Goal: Obtain resource: Obtain resource

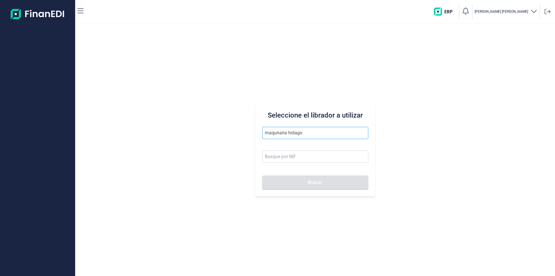
click at [276, 133] on input "maqunaria hidago" at bounding box center [315, 133] width 106 height 12
click at [319, 134] on input "maquinaria hidago" at bounding box center [315, 133] width 106 height 12
click at [297, 133] on input "maquinaria hidago" at bounding box center [315, 133] width 106 height 12
click at [318, 129] on input "maquinaria [PERSON_NAME]" at bounding box center [315, 133] width 106 height 12
click at [262, 175] on button "Buscar" at bounding box center [315, 182] width 106 height 14
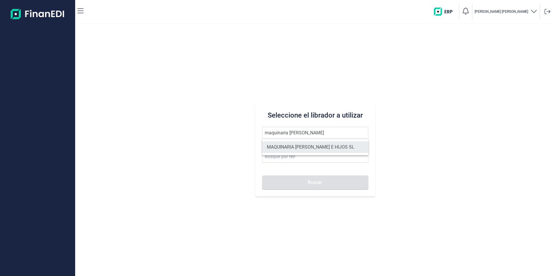
click at [318, 146] on li "MAQUINARIA [PERSON_NAME] E HIJOS SL" at bounding box center [315, 147] width 106 height 12
type input "MAQUINARIA [PERSON_NAME] E HIJOS SL"
type input "B51005767"
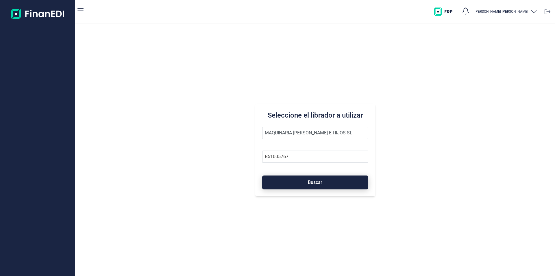
click at [317, 183] on span "Buscar" at bounding box center [315, 182] width 14 height 4
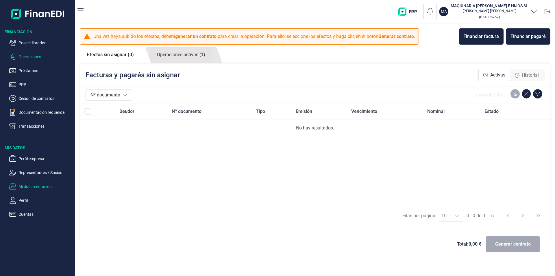
click at [28, 186] on p "Mi documentación" at bounding box center [46, 186] width 54 height 7
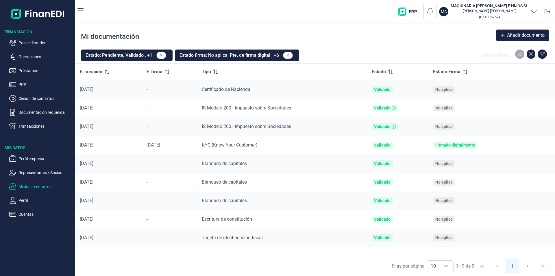
click at [539, 107] on button at bounding box center [538, 107] width 10 height 9
click at [514, 122] on span "Ver documento" at bounding box center [502, 122] width 27 height 6
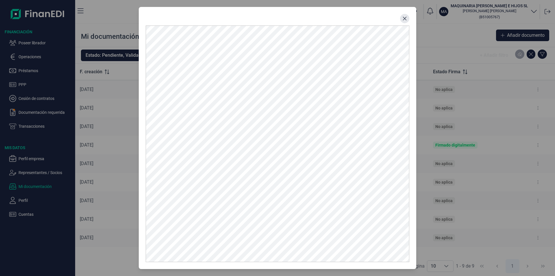
click at [406, 19] on icon "Close" at bounding box center [404, 18] width 5 height 5
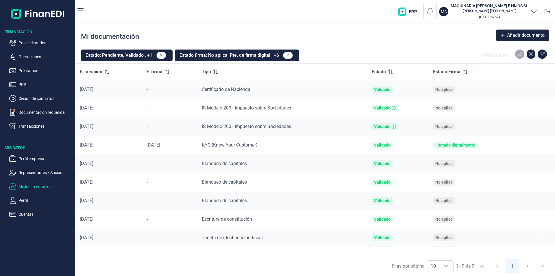
click at [537, 218] on button at bounding box center [538, 218] width 10 height 9
click at [501, 232] on span "Ver documento" at bounding box center [502, 233] width 27 height 6
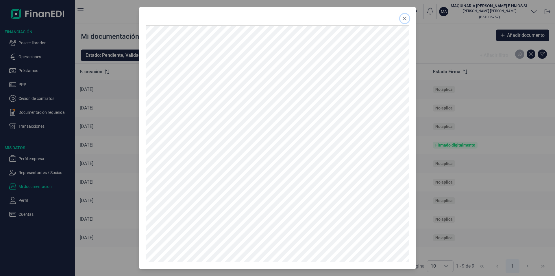
drag, startPoint x: 406, startPoint y: 16, endPoint x: 403, endPoint y: 23, distance: 7.5
click at [406, 16] on icon "Close" at bounding box center [404, 18] width 5 height 5
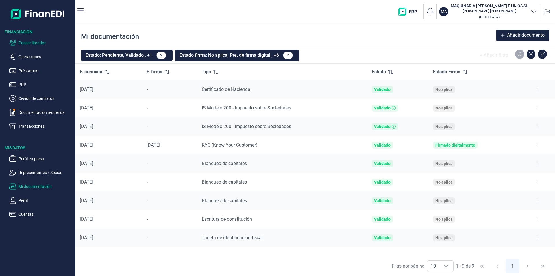
drag, startPoint x: 38, startPoint y: 42, endPoint x: 41, endPoint y: 44, distance: 3.4
click at [38, 42] on p "Poseer librador" at bounding box center [46, 42] width 54 height 7
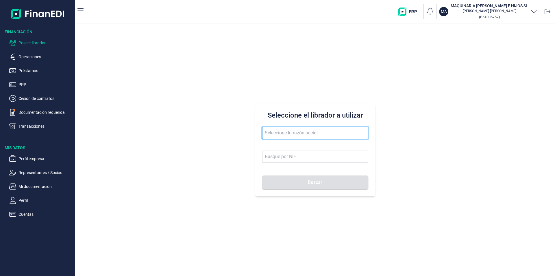
click at [284, 133] on input "text" at bounding box center [315, 133] width 106 height 12
click at [277, 133] on input "grafica anya" at bounding box center [315, 133] width 106 height 12
click at [279, 132] on input "grafica anya" at bounding box center [315, 133] width 106 height 12
click at [276, 132] on input "grafics [PERSON_NAME]" at bounding box center [315, 133] width 106 height 12
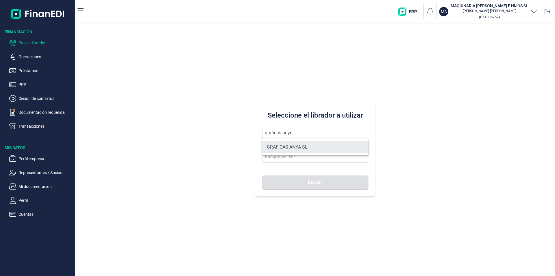
click at [297, 145] on li "GRAFICAS ANYA SL" at bounding box center [315, 147] width 106 height 12
type input "GRAFICAS ANYA SL"
type input "B80295686"
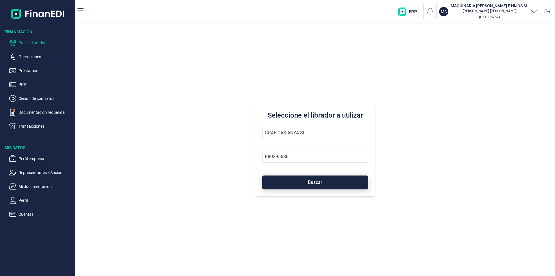
click at [297, 181] on button "Buscar" at bounding box center [315, 182] width 106 height 14
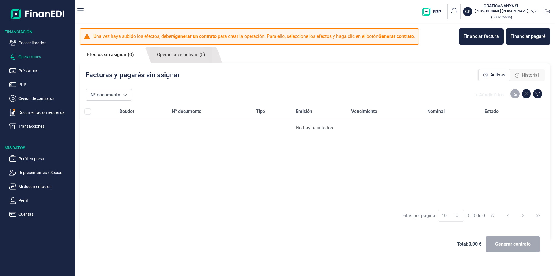
click at [524, 76] on span "Historial" at bounding box center [530, 75] width 17 height 7
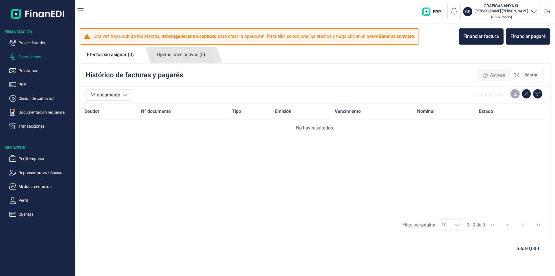
click at [498, 75] on span "Activas" at bounding box center [497, 75] width 15 height 7
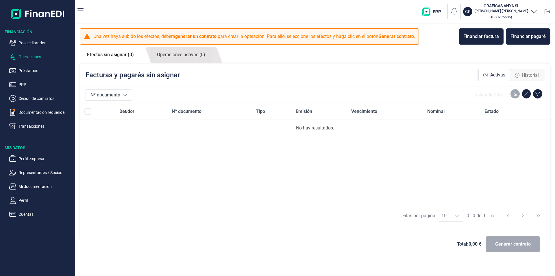
click at [531, 76] on span "Historial" at bounding box center [530, 75] width 17 height 7
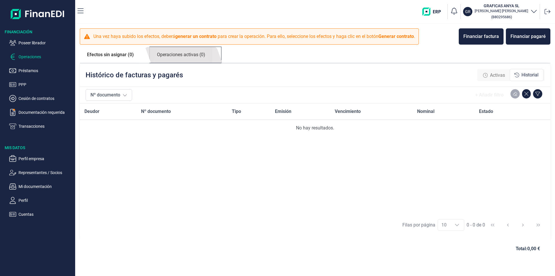
click at [200, 58] on link "Operaciones activas (0)" at bounding box center [181, 55] width 63 height 16
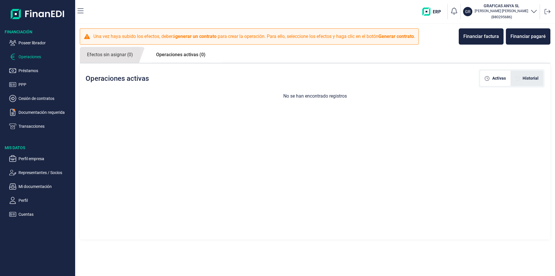
click at [530, 75] on span "Historial" at bounding box center [531, 78] width 16 height 6
click at [497, 80] on span "Activas" at bounding box center [499, 78] width 14 height 6
click at [165, 54] on link "Operaciones activas (0)" at bounding box center [181, 55] width 64 height 16
click at [130, 56] on link "Efectos sin asignar (0)" at bounding box center [110, 55] width 60 height 16
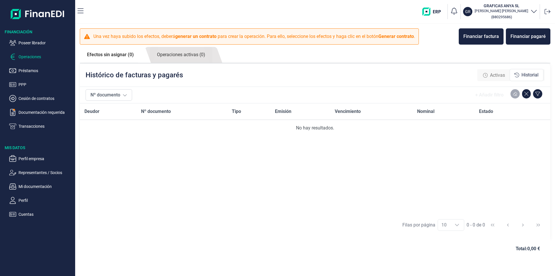
drag, startPoint x: 219, startPoint y: 185, endPoint x: 385, endPoint y: 199, distance: 166.8
click at [221, 184] on div "Deudor Nº documento Tipo Emisión Vencimiento Nominal Estado No hay resultados." at bounding box center [315, 158] width 471 height 111
click at [230, 197] on div "Deudor Nº documento Tipo Emisión Vencimiento Nominal Estado No hay resultados." at bounding box center [315, 158] width 471 height 111
click at [32, 42] on p "Poseer librador" at bounding box center [46, 42] width 54 height 7
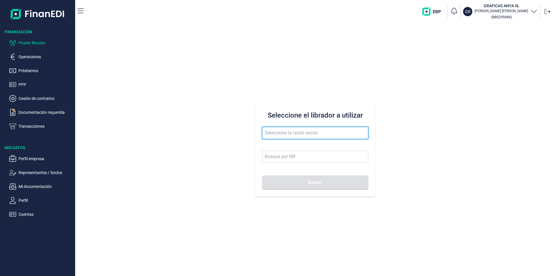
click at [272, 134] on input "text" at bounding box center [315, 133] width 106 height 12
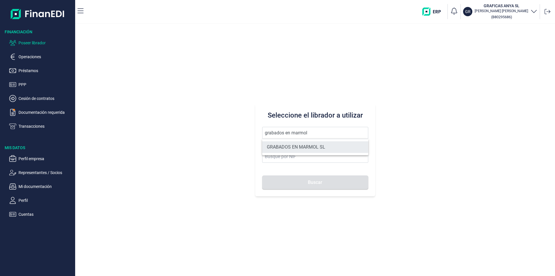
click at [306, 144] on li "GRABADOS EN MARMOL SL" at bounding box center [315, 147] width 106 height 12
type input "GRABADOS EN MARMOL SL"
type input "B04255634"
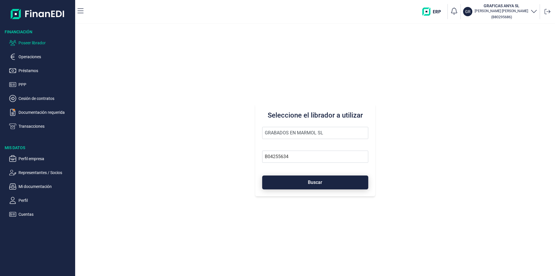
click at [311, 183] on span "Buscar" at bounding box center [315, 182] width 14 height 4
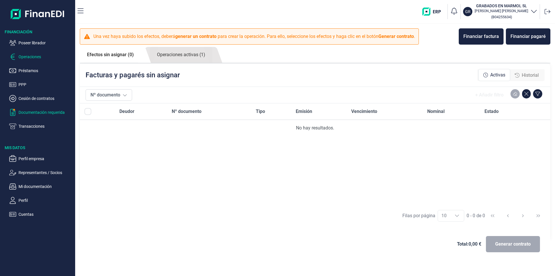
click at [41, 111] on p "Documentación requerida" at bounding box center [46, 112] width 54 height 7
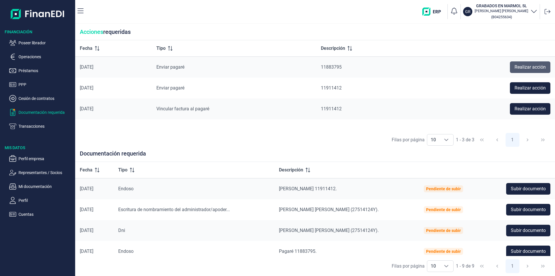
click at [539, 66] on span "Realizar acción" at bounding box center [530, 67] width 31 height 7
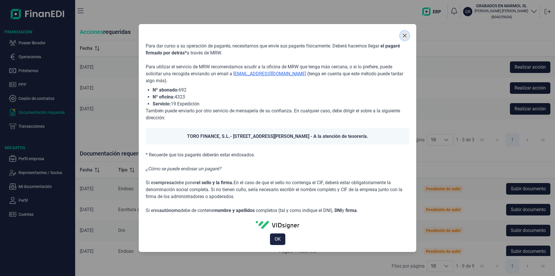
click at [403, 34] on icon "Close" at bounding box center [405, 36] width 4 height 4
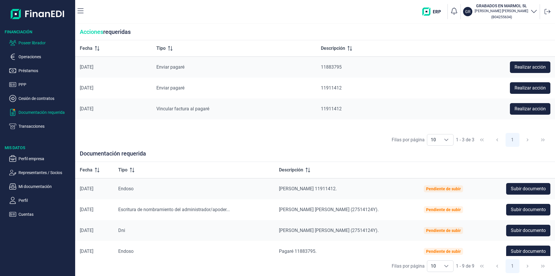
click at [44, 41] on p "Poseer librador" at bounding box center [46, 42] width 54 height 7
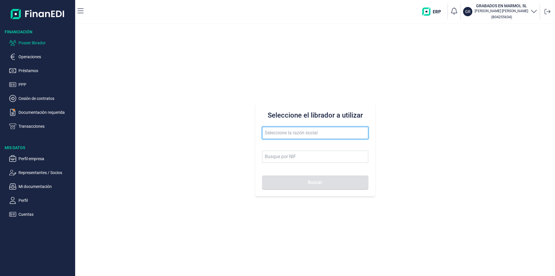
click at [265, 132] on input "text" at bounding box center [315, 133] width 106 height 12
type input "n"
click at [276, 133] on input "text" at bounding box center [315, 133] width 106 height 12
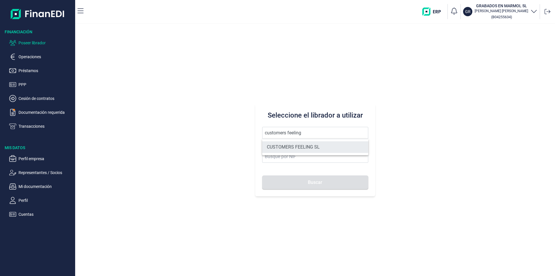
click at [310, 144] on li "CUSTOMERS FEELING SL" at bounding box center [315, 147] width 106 height 12
type input "CUSTOMERS FEELING SL"
type input "B93705259"
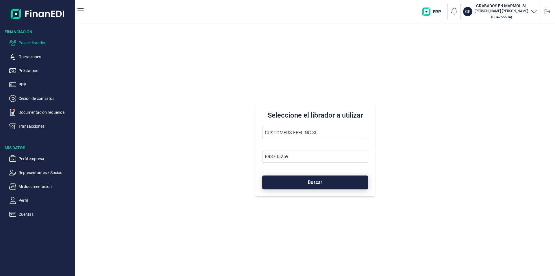
click at [308, 180] on button "Buscar" at bounding box center [315, 182] width 106 height 14
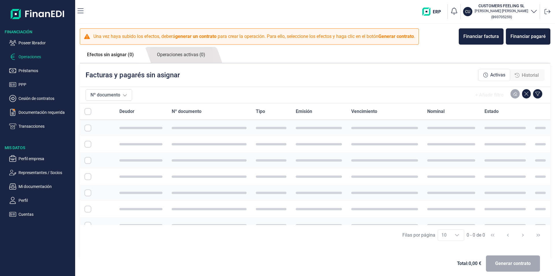
checkbox input "true"
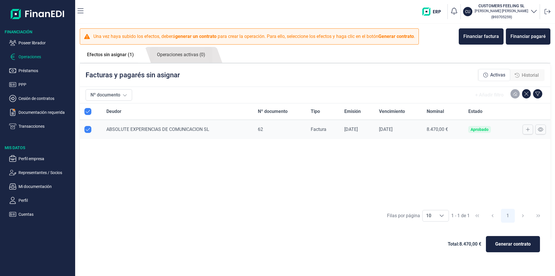
checkbox input "true"
click at [543, 130] on icon at bounding box center [540, 129] width 5 height 4
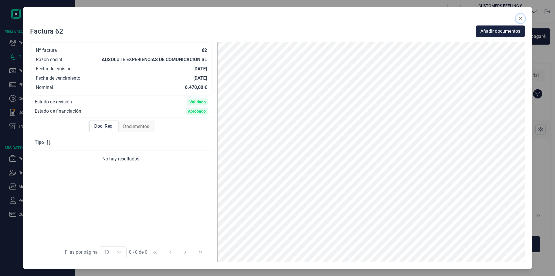
drag, startPoint x: 521, startPoint y: 16, endPoint x: 492, endPoint y: 32, distance: 32.9
click at [521, 16] on icon "Close" at bounding box center [520, 18] width 5 height 5
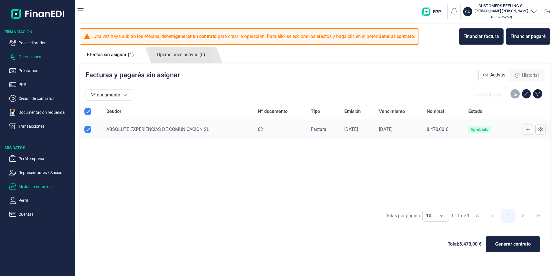
click at [44, 186] on p "Mi documentación" at bounding box center [46, 186] width 54 height 7
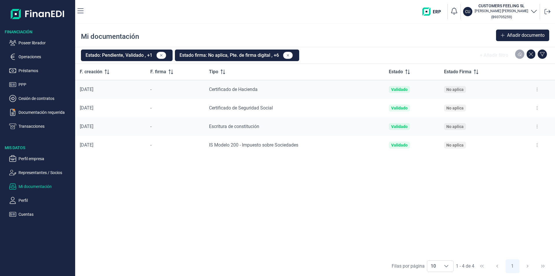
click at [537, 88] on icon at bounding box center [537, 89] width 1 height 3
click at [512, 103] on span "Ver documento" at bounding box center [501, 104] width 27 height 6
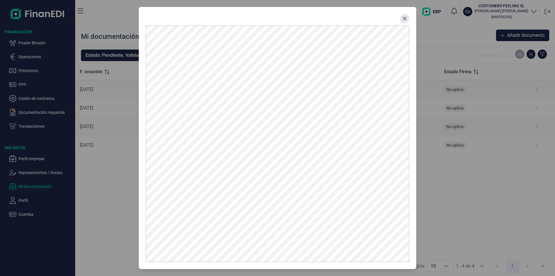
click at [406, 17] on icon "Close" at bounding box center [404, 18] width 5 height 5
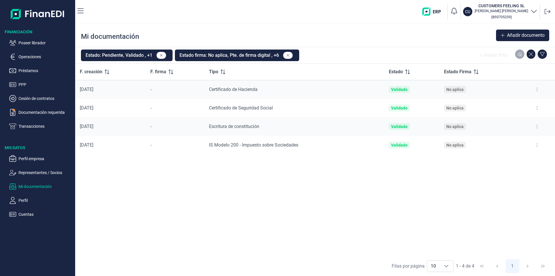
click at [536, 107] on button at bounding box center [537, 107] width 10 height 9
click at [513, 123] on span "Ver documento" at bounding box center [501, 122] width 27 height 6
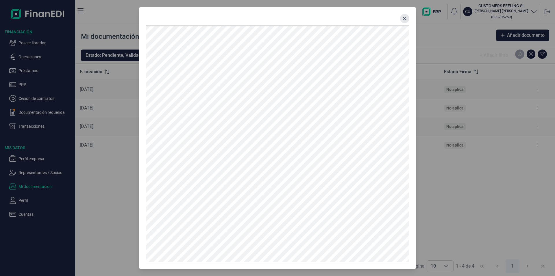
click at [404, 19] on icon "Close" at bounding box center [405, 19] width 4 height 4
